Goal: Task Accomplishment & Management: Complete application form

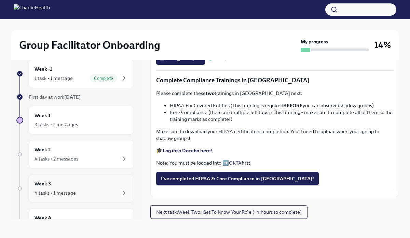
scroll to position [3, 0]
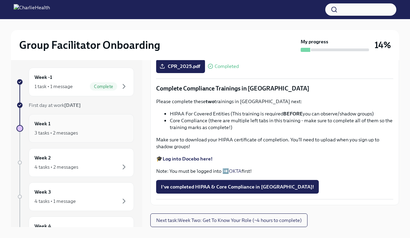
click at [63, 134] on div "3 tasks • 2 messages" at bounding box center [56, 133] width 43 height 7
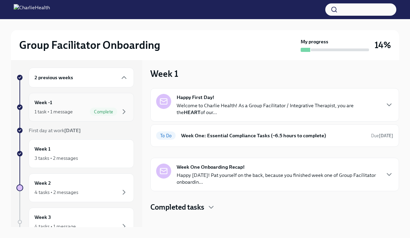
click at [43, 112] on div "1 task • 1 message" at bounding box center [54, 111] width 38 height 7
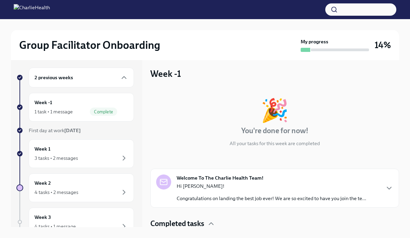
click at [39, 84] on div "2 previous weeks" at bounding box center [81, 78] width 105 height 20
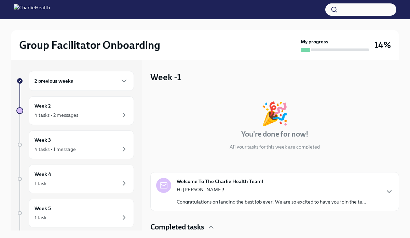
click at [124, 87] on div "2 previous weeks" at bounding box center [81, 81] width 105 height 20
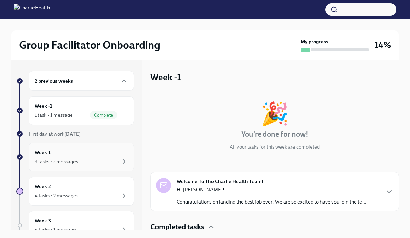
click at [98, 160] on div "3 tasks • 2 messages" at bounding box center [82, 162] width 94 height 8
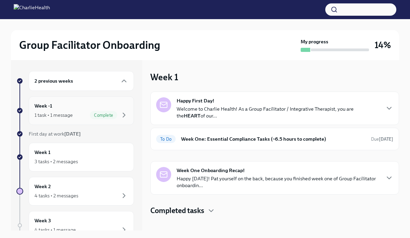
click at [116, 118] on div "Complete" at bounding box center [109, 115] width 38 height 8
